Goal: Information Seeking & Learning: Learn about a topic

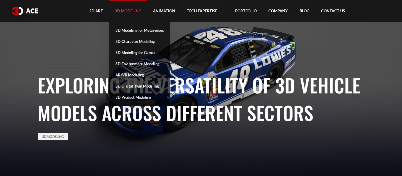
click at [126, 7] on link "3D Modeling" at bounding box center [128, 11] width 38 height 22
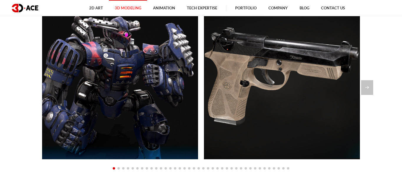
scroll to position [516, 0]
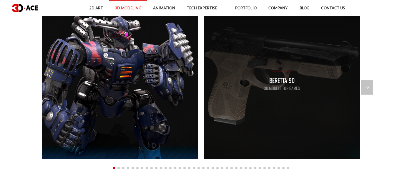
click at [233, 107] on div "Beretta 90 3D Models for Games" at bounding box center [282, 81] width 156 height 156
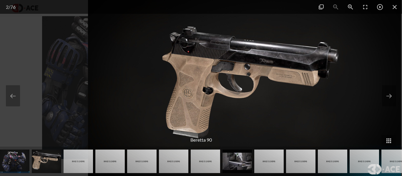
drag, startPoint x: 202, startPoint y: 94, endPoint x: 247, endPoint y: 93, distance: 45.0
click at [247, 93] on img at bounding box center [244, 88] width 313 height 176
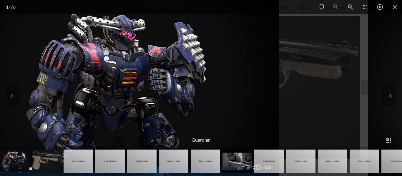
drag, startPoint x: 254, startPoint y: 104, endPoint x: 166, endPoint y: 106, distance: 88.3
click at [166, 106] on img at bounding box center [122, 88] width 313 height 176
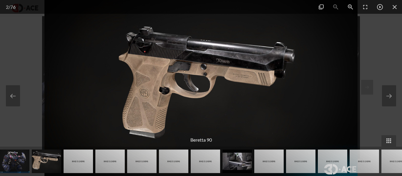
click at [254, 77] on img at bounding box center [200, 88] width 313 height 176
click at [252, 77] on img at bounding box center [200, 88] width 313 height 176
click at [186, 82] on img at bounding box center [200, 88] width 313 height 176
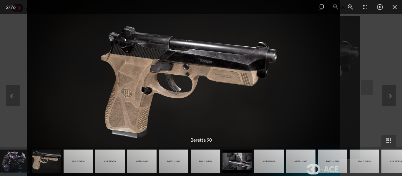
drag, startPoint x: 186, startPoint y: 82, endPoint x: 168, endPoint y: 85, distance: 17.9
click at [168, 85] on img at bounding box center [183, 88] width 313 height 176
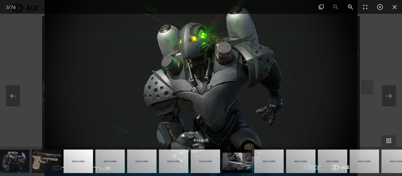
drag, startPoint x: 202, startPoint y: 55, endPoint x: 203, endPoint y: 102, distance: 46.8
click at [203, 102] on img at bounding box center [200, 88] width 313 height 176
click at [228, 161] on img at bounding box center [236, 162] width 29 height 24
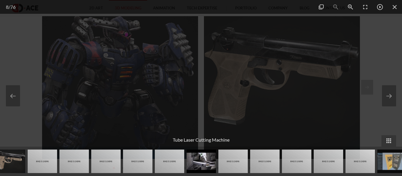
click at [356, 56] on div at bounding box center [201, 88] width 402 height 176
